Goal: Task Accomplishment & Management: Use online tool/utility

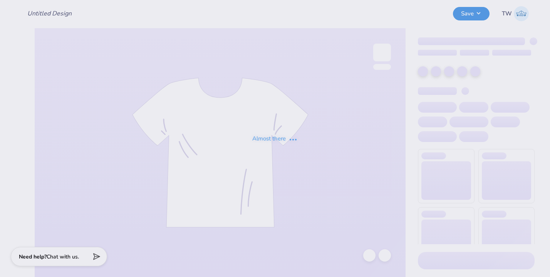
type input "Kappa Sigma Southseas"
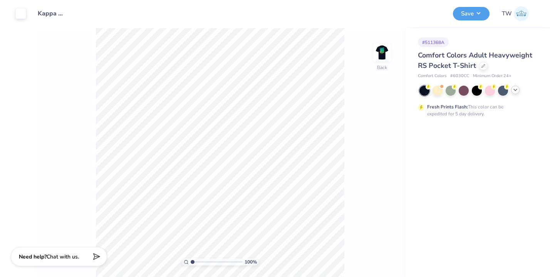
click at [515, 93] on div at bounding box center [515, 89] width 8 height 8
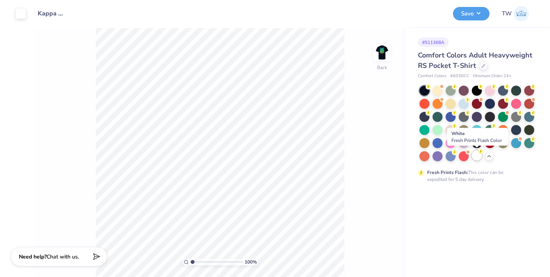
click at [476, 154] on div at bounding box center [477, 155] width 10 height 10
click at [463, 156] on div at bounding box center [464, 155] width 10 height 10
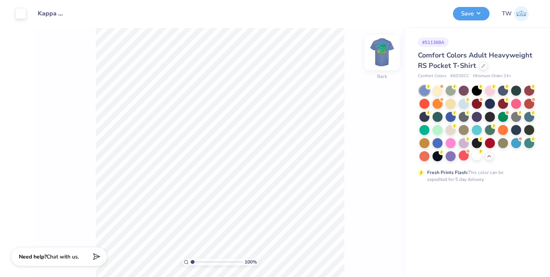
click at [387, 58] on img at bounding box center [382, 52] width 31 height 31
click at [385, 57] on img at bounding box center [382, 52] width 31 height 31
click at [528, 133] on div at bounding box center [529, 129] width 10 height 10
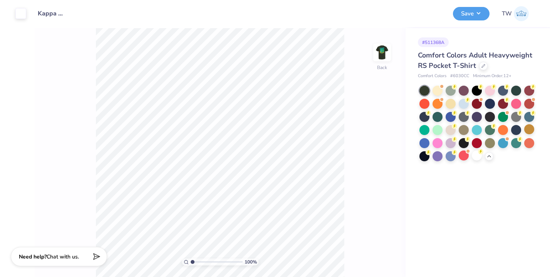
click at [360, 55] on div "100 % Back" at bounding box center [220, 152] width 371 height 248
click at [388, 54] on img at bounding box center [382, 52] width 31 height 31
click at [460, 14] on button "Save" at bounding box center [471, 12] width 37 height 13
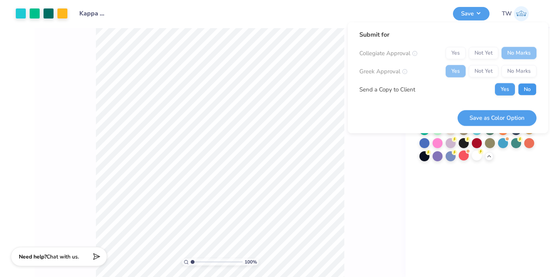
click at [526, 90] on button "No" at bounding box center [527, 89] width 18 height 12
click at [498, 118] on button "Save as Color Option" at bounding box center [497, 118] width 79 height 16
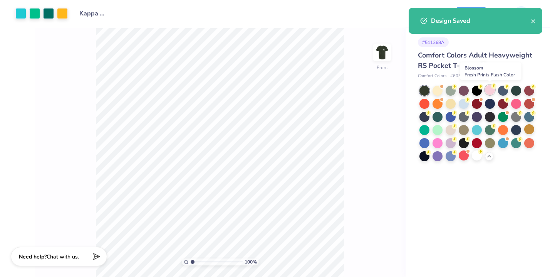
click at [489, 88] on div at bounding box center [490, 90] width 10 height 10
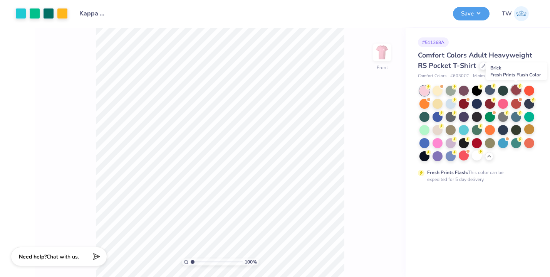
click at [517, 91] on div at bounding box center [516, 90] width 10 height 10
click at [380, 51] on img at bounding box center [382, 52] width 31 height 31
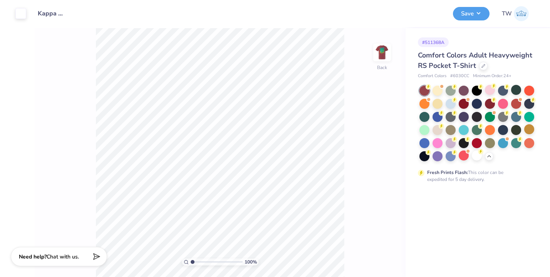
click at [380, 51] on img at bounding box center [381, 52] width 15 height 15
click at [465, 16] on button "Save" at bounding box center [471, 12] width 37 height 13
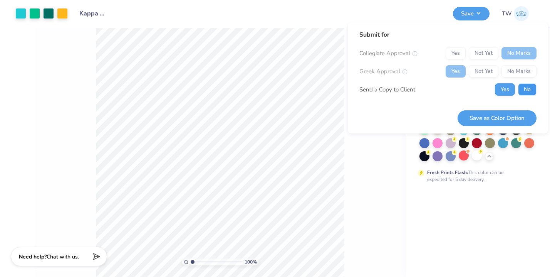
click at [520, 89] on button "No" at bounding box center [527, 89] width 18 height 12
click at [511, 117] on button "Save as Color Option" at bounding box center [497, 118] width 79 height 16
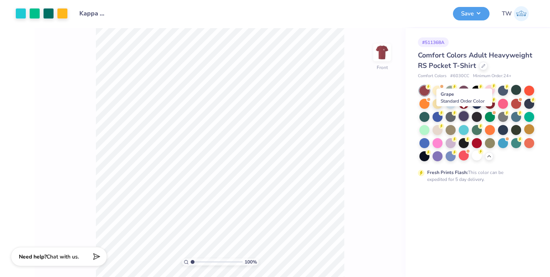
click at [461, 117] on div at bounding box center [464, 116] width 10 height 10
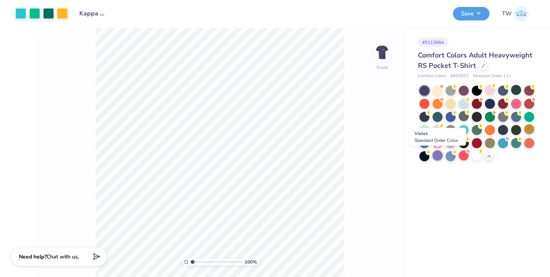
click at [434, 155] on div at bounding box center [437, 155] width 10 height 10
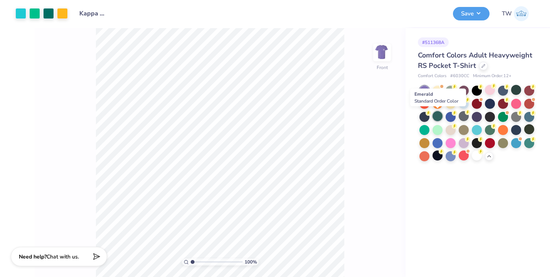
click at [436, 115] on div at bounding box center [437, 116] width 10 height 10
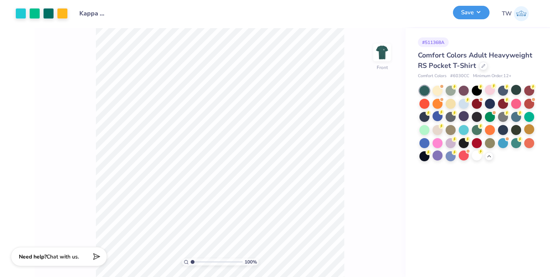
click at [469, 16] on button "Save" at bounding box center [471, 12] width 37 height 13
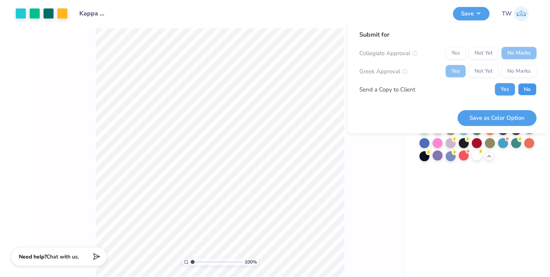
click at [525, 92] on button "No" at bounding box center [527, 89] width 18 height 12
click at [495, 112] on button "Save as Color Option" at bounding box center [497, 118] width 79 height 16
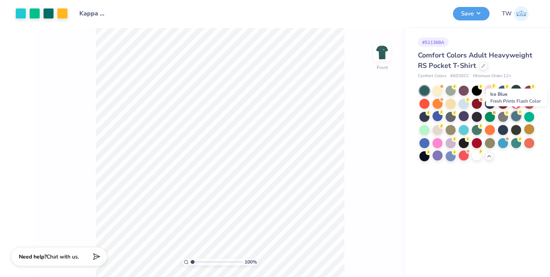
click at [515, 118] on div at bounding box center [516, 116] width 10 height 10
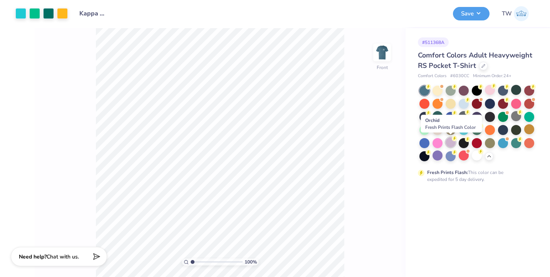
click at [451, 140] on div at bounding box center [451, 142] width 10 height 10
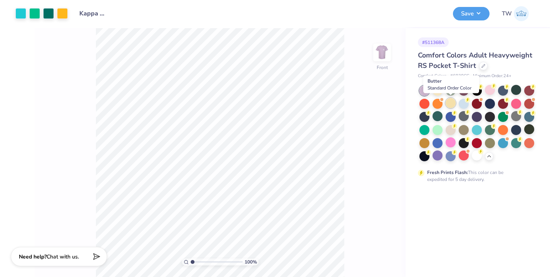
click at [446, 104] on div at bounding box center [451, 103] width 10 height 10
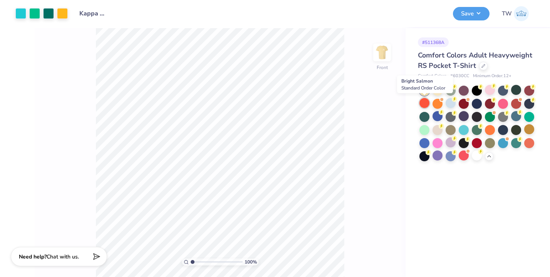
click at [425, 104] on div at bounding box center [424, 103] width 10 height 10
click at [438, 114] on div at bounding box center [437, 116] width 10 height 10
